Goal: Use online tool/utility: Utilize a website feature to perform a specific function

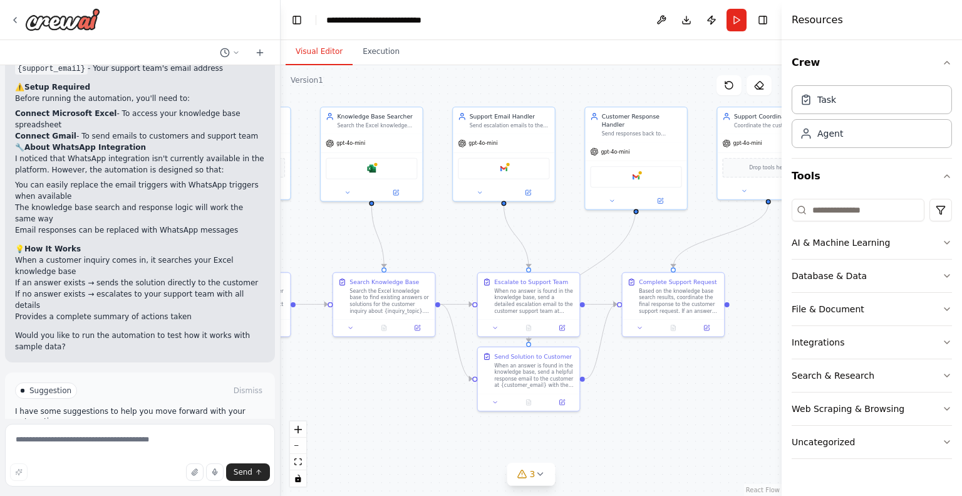
drag, startPoint x: 634, startPoint y: 225, endPoint x: 451, endPoint y: 232, distance: 183.1
click at [451, 232] on div ".deletable-edge-delete-btn { width: 20px; height: 20px; border: 0px solid #ffff…" at bounding box center [531, 280] width 501 height 430
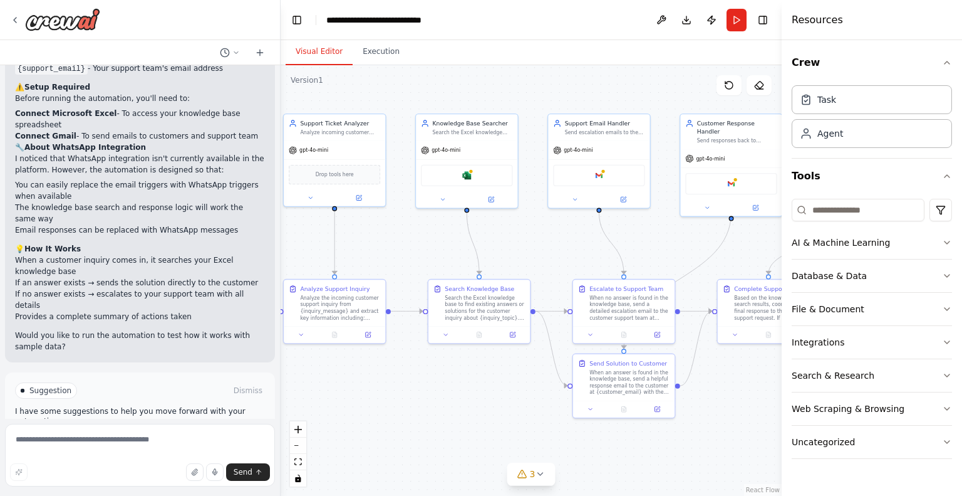
drag, startPoint x: 599, startPoint y: 239, endPoint x: 766, endPoint y: 237, distance: 166.7
click at [766, 237] on div ".deletable-edge-delete-btn { width: 20px; height: 20px; border: 0px solid #ffff…" at bounding box center [531, 280] width 501 height 430
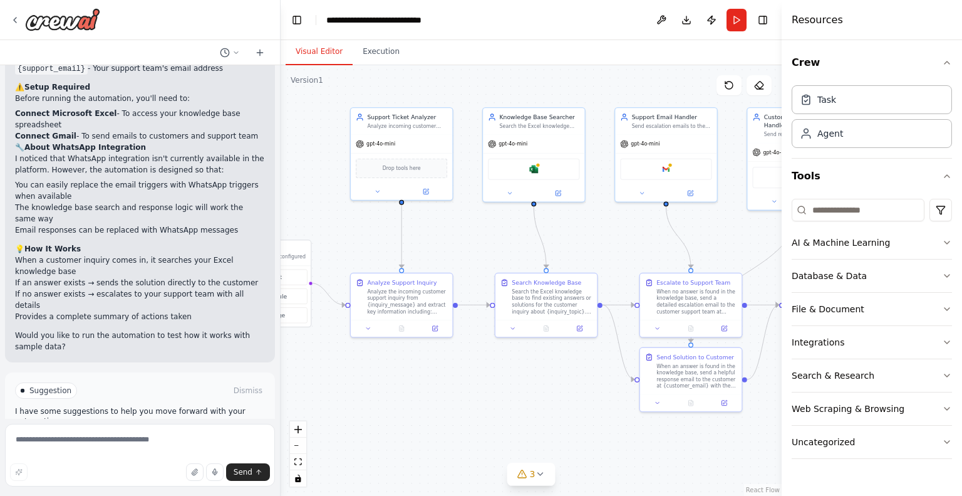
drag, startPoint x: 568, startPoint y: 245, endPoint x: 632, endPoint y: 250, distance: 63.5
click at [632, 248] on div ".deletable-edge-delete-btn { width: 20px; height: 20px; border: 0px solid #ffff…" at bounding box center [531, 280] width 501 height 430
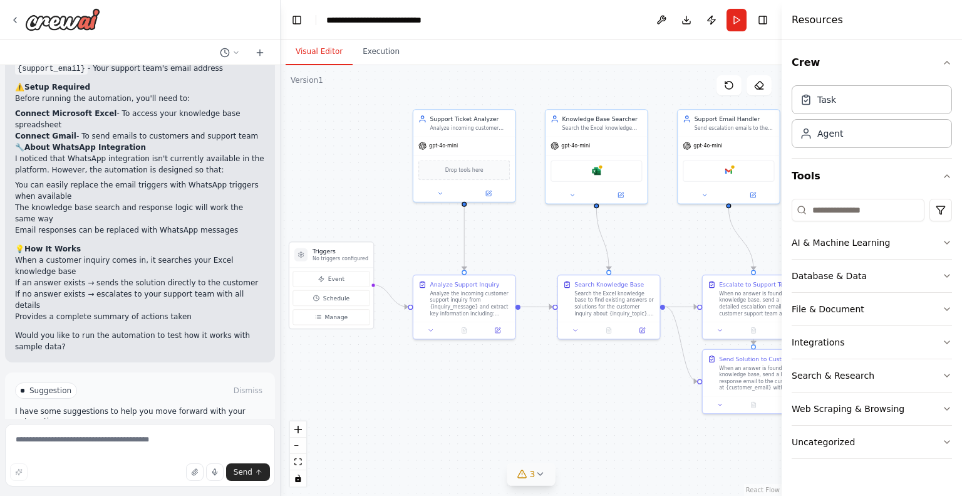
click at [543, 478] on icon at bounding box center [540, 474] width 10 height 10
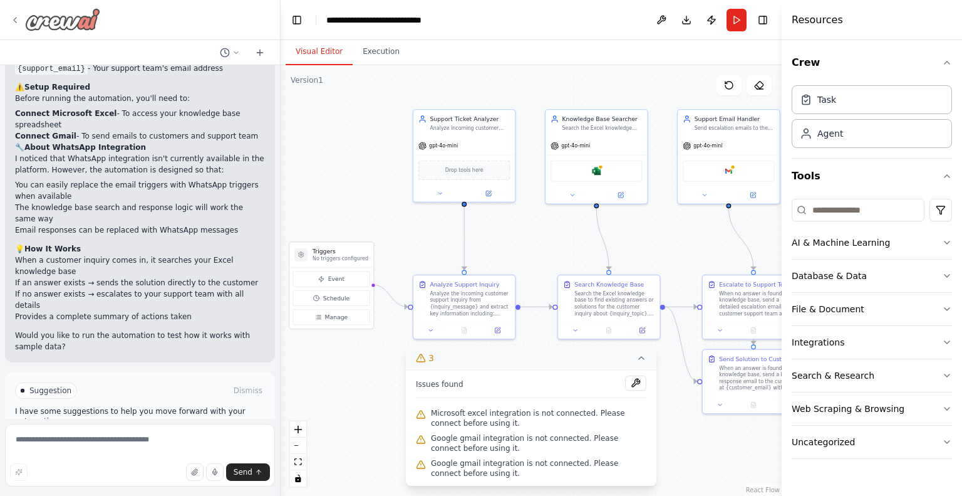
click at [18, 19] on icon at bounding box center [15, 20] width 10 height 10
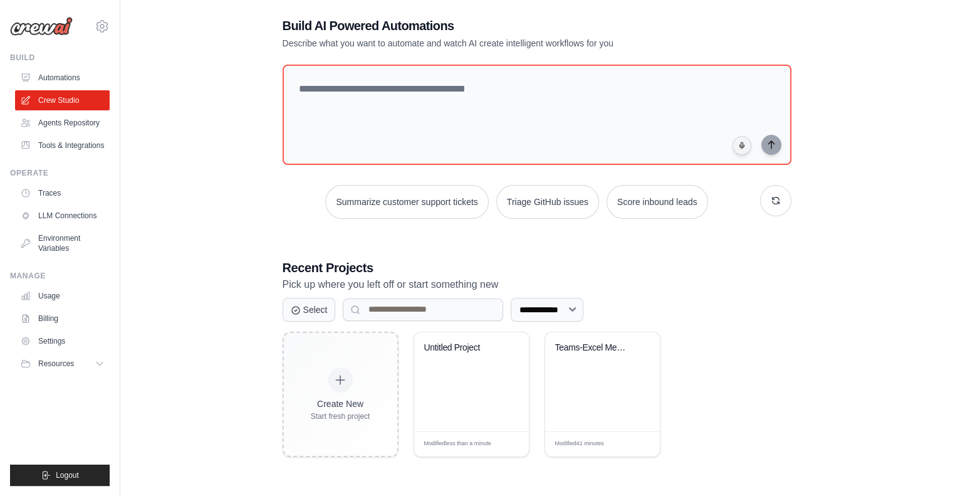
scroll to position [68, 0]
click at [261, 239] on div "**********" at bounding box center [536, 236] width 793 height 496
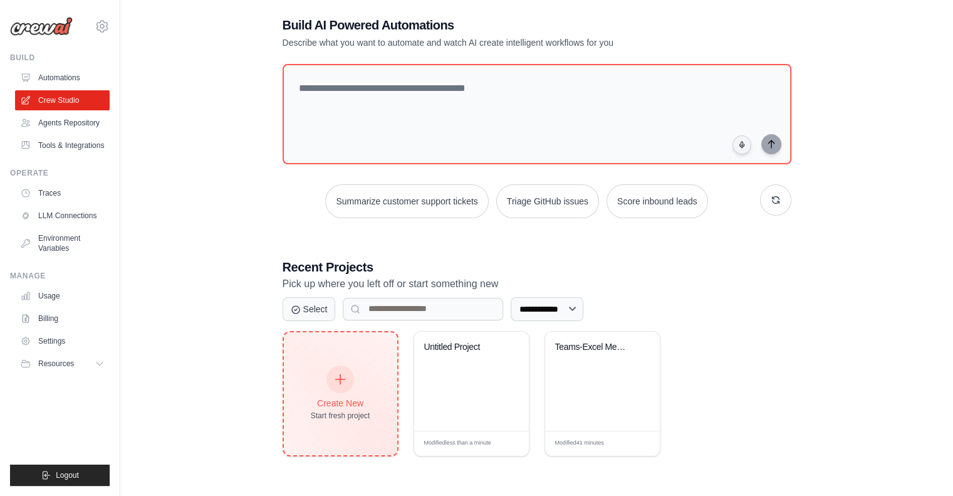
click at [345, 380] on icon at bounding box center [340, 379] width 14 height 14
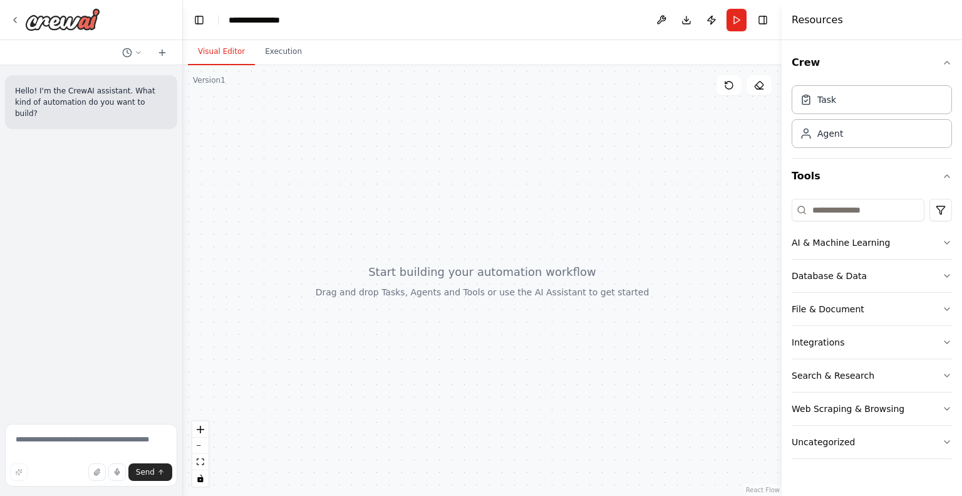
drag, startPoint x: 279, startPoint y: 200, endPoint x: 183, endPoint y: 197, distance: 95.9
click at [183, 197] on div "**********" at bounding box center [481, 248] width 962 height 496
click at [840, 445] on div "Uncategorized" at bounding box center [823, 441] width 63 height 13
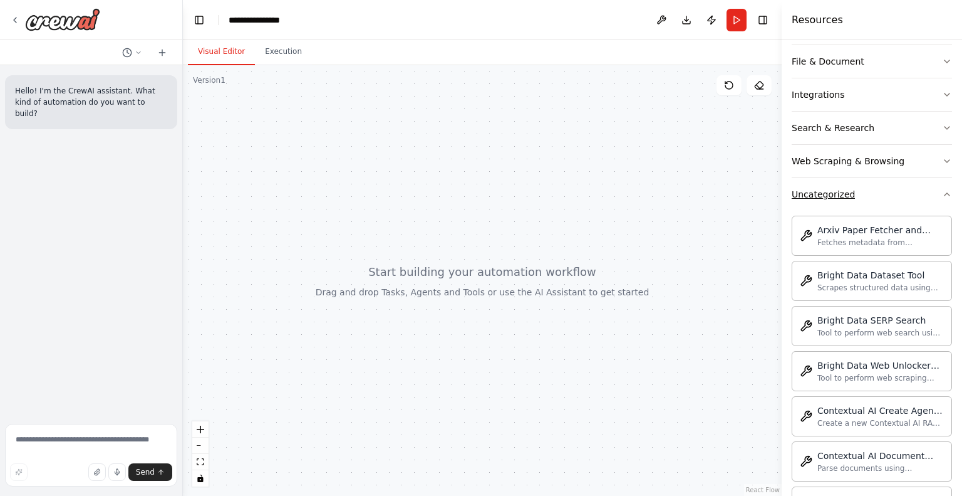
scroll to position [248, 0]
click at [865, 197] on button "Uncategorized" at bounding box center [872, 193] width 160 height 33
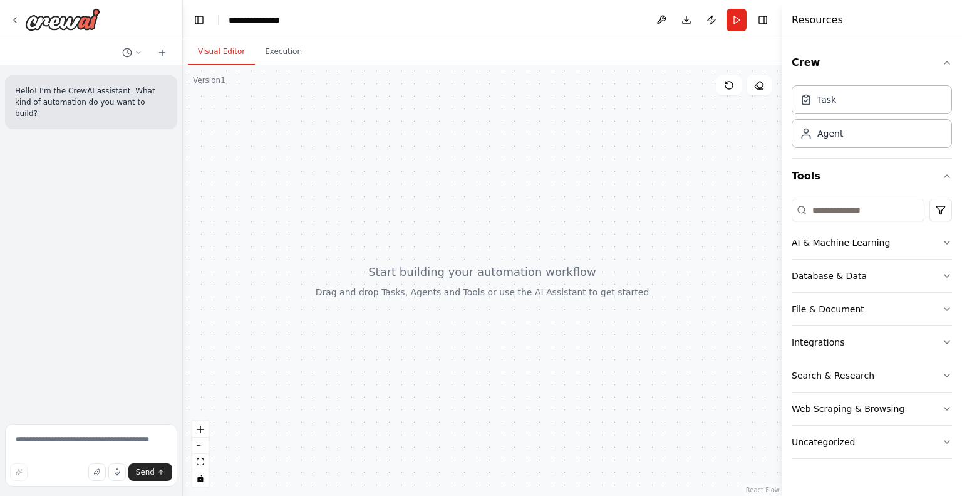
click at [873, 408] on div "Web Scraping & Browsing" at bounding box center [848, 408] width 113 height 13
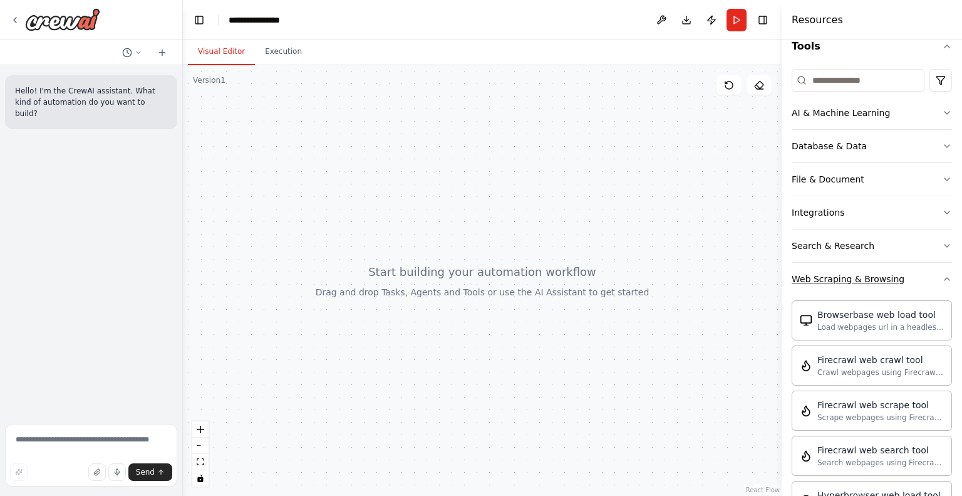
scroll to position [109, 0]
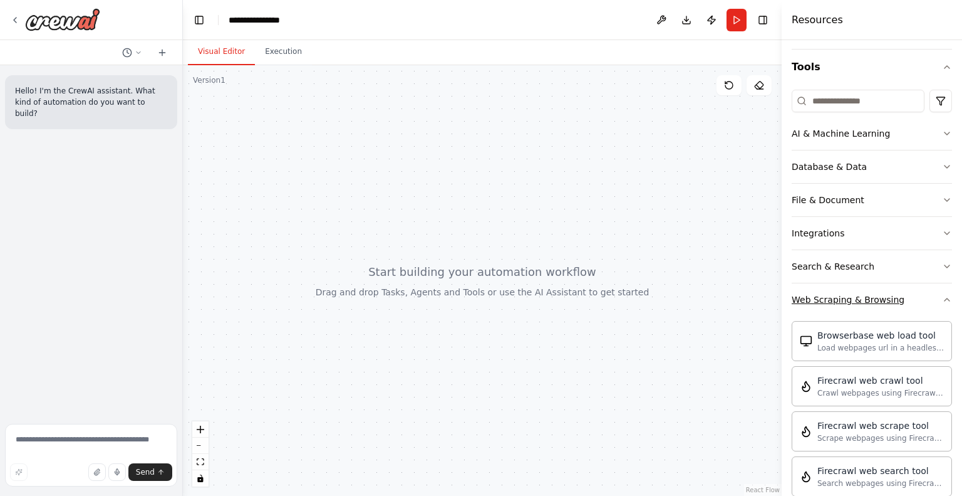
click at [864, 298] on div "Web Scraping & Browsing" at bounding box center [848, 299] width 113 height 13
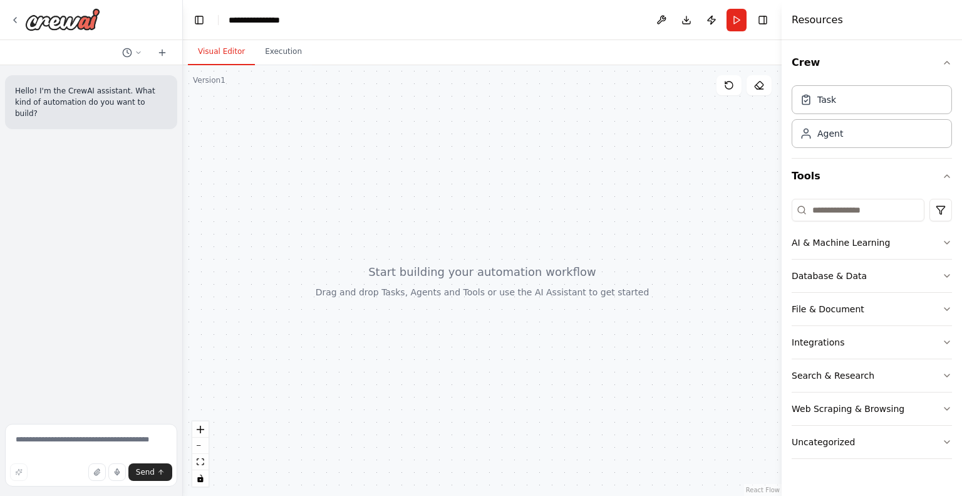
click at [591, 125] on div at bounding box center [482, 280] width 599 height 430
